Goal: Task Accomplishment & Management: Manage account settings

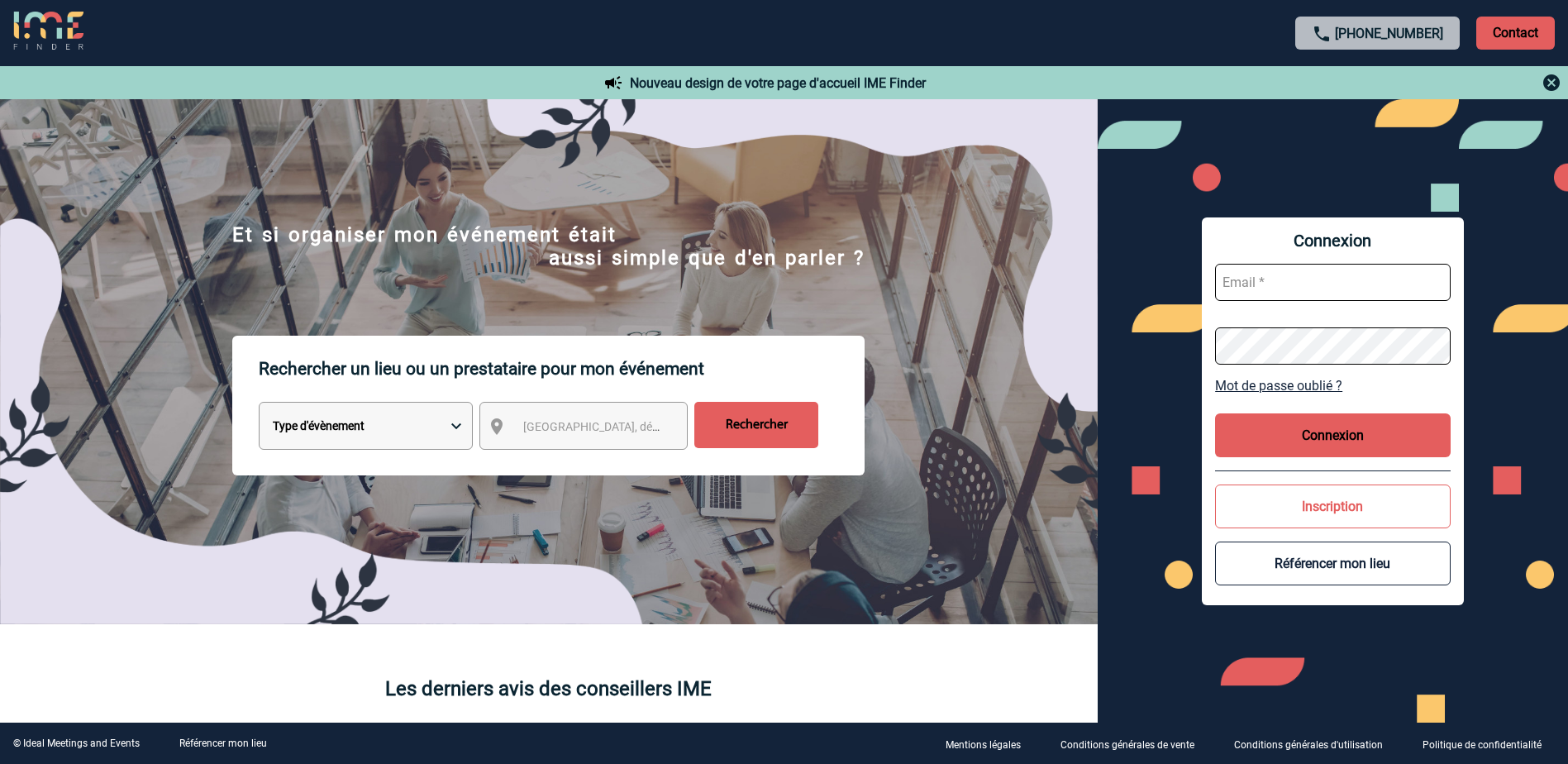
type input "mireille.dacosta@atif.fr"
click at [1310, 441] on button "Connexion" at bounding box center [1332, 435] width 235 height 44
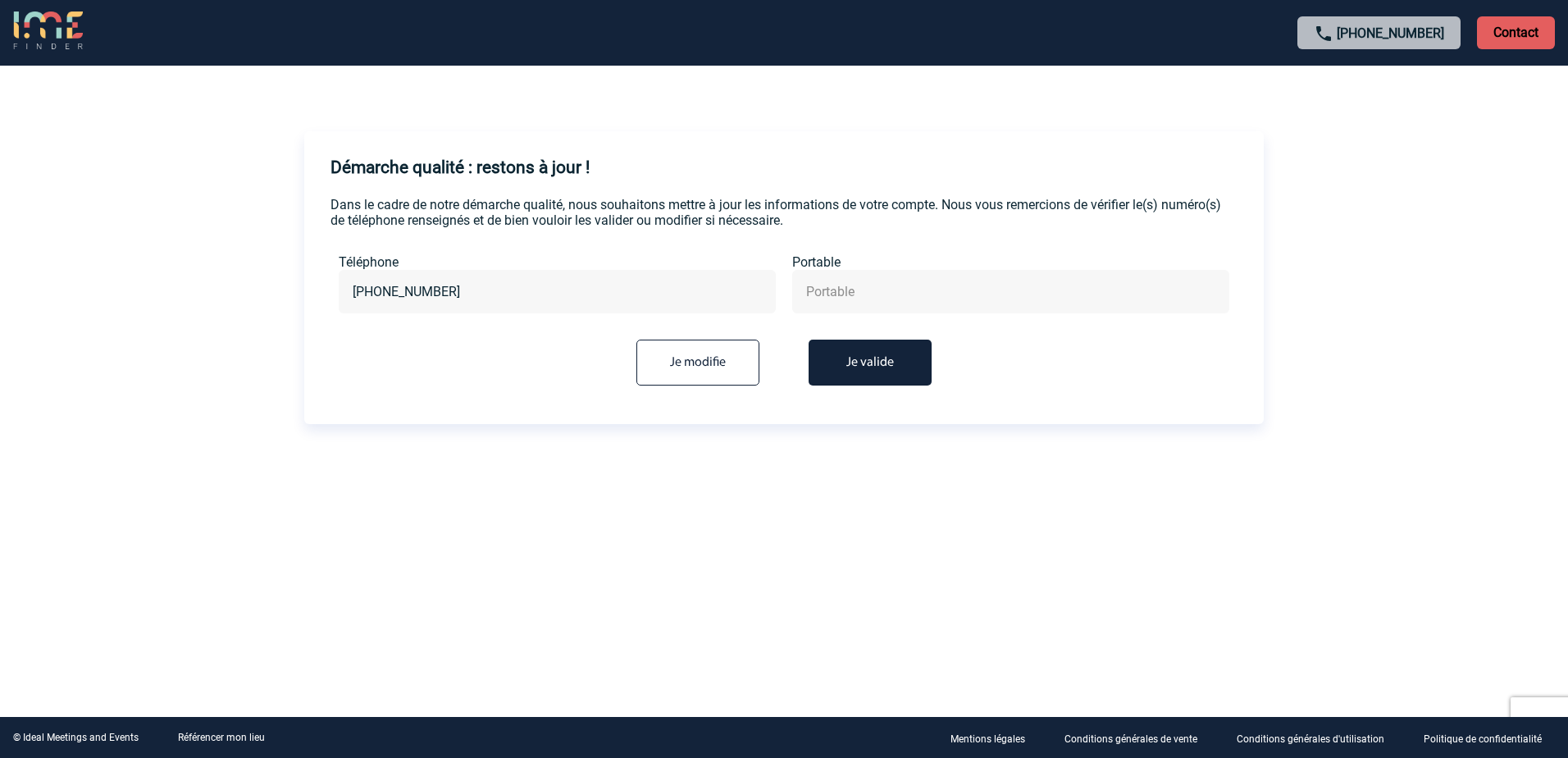
click at [884, 371] on button "Je valide" at bounding box center [870, 362] width 123 height 46
click at [874, 357] on button "Je valide" at bounding box center [870, 362] width 123 height 46
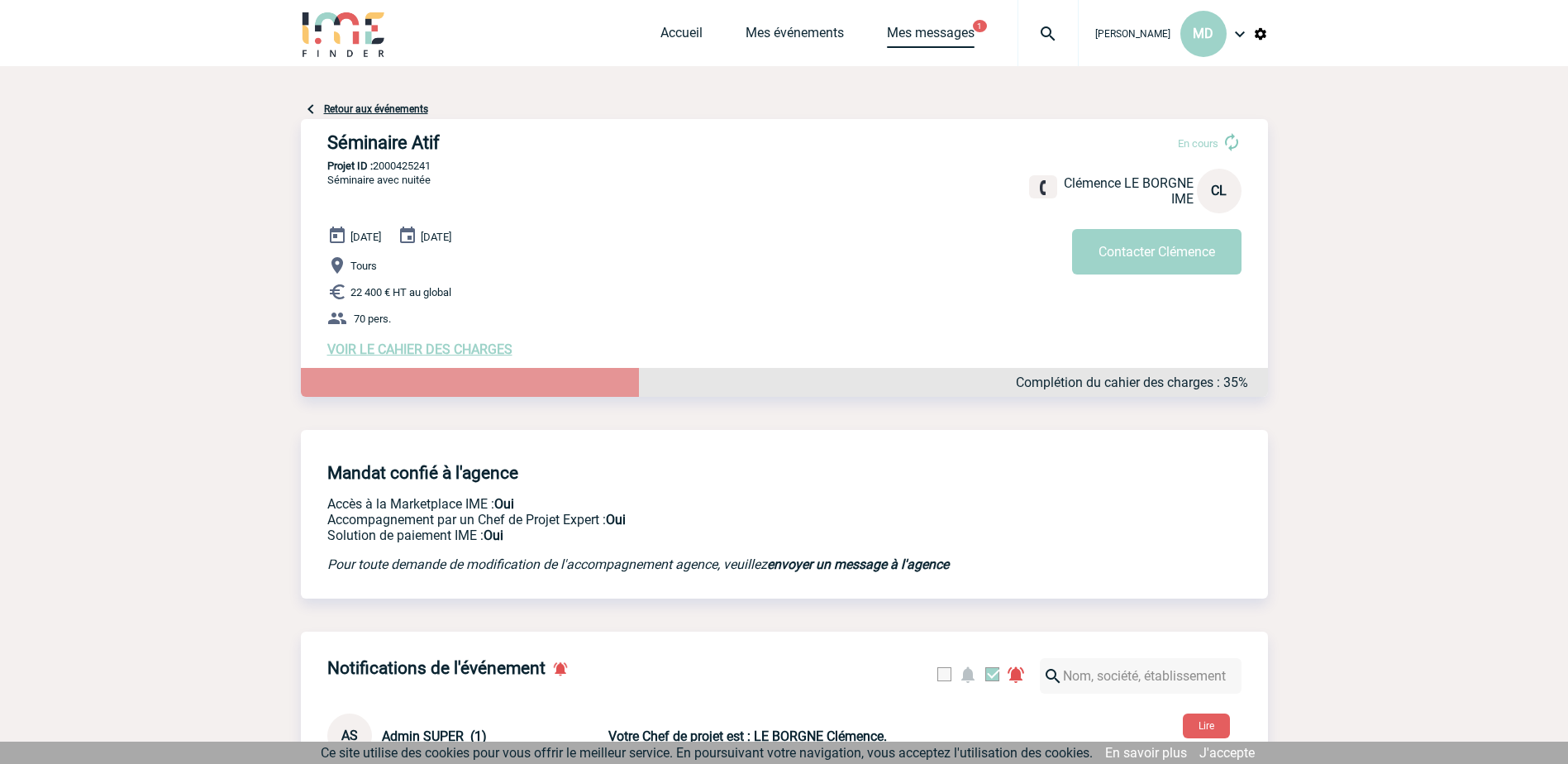
click at [913, 31] on link "Mes messages" at bounding box center [930, 36] width 87 height 23
